Goal: Book appointment/travel/reservation

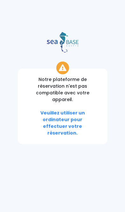
click at [73, 82] on div "Notre plateforme de réservation n'est pas compatible avec votre appareil. Veuil…" at bounding box center [63, 105] width 90 height 75
click at [70, 66] on div "Notre plateforme de réservation n'est pas compatible avec votre appareil. Veuil…" at bounding box center [62, 98] width 135 height 91
click at [60, 99] on div "Notre plateforme de réservation n'est pas compatible avec votre appareil. Veuil…" at bounding box center [63, 105] width 90 height 75
click at [64, 125] on span "Veuillez utiliser un ordinateur pour effectuer votre réservation." at bounding box center [62, 123] width 45 height 26
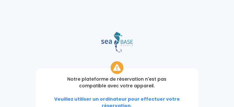
scroll to position [10, 0]
